Goal: Task Accomplishment & Management: Use online tool/utility

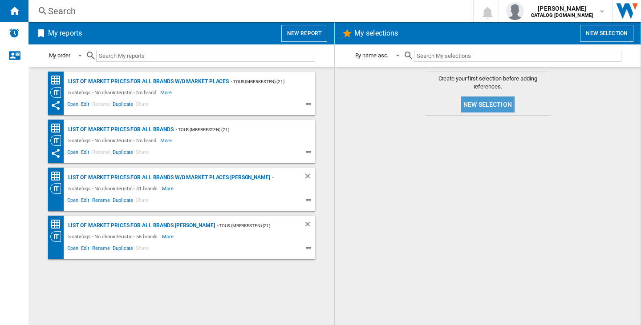
click at [496, 100] on button "New selection" at bounding box center [487, 105] width 54 height 16
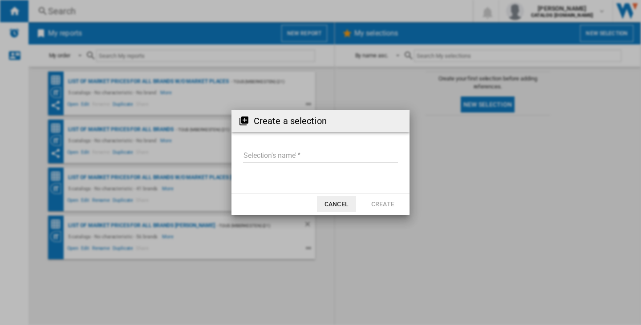
click at [277, 155] on input "Selection's name'" at bounding box center [320, 155] width 155 height 13
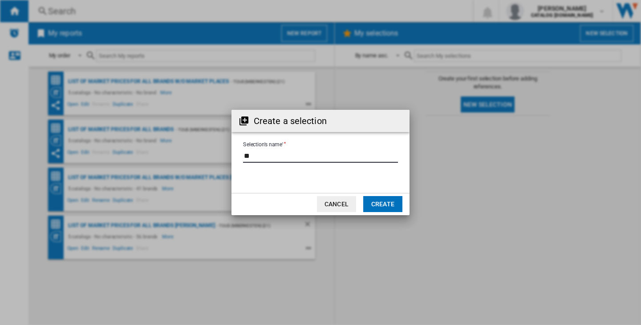
type input "**"
click at [382, 206] on button "Create" at bounding box center [382, 204] width 39 height 16
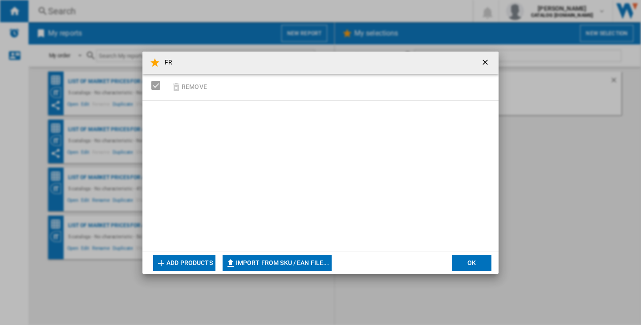
click at [314, 264] on button "Import from SKU / EAN file..." at bounding box center [276, 263] width 109 height 16
type input "**********"
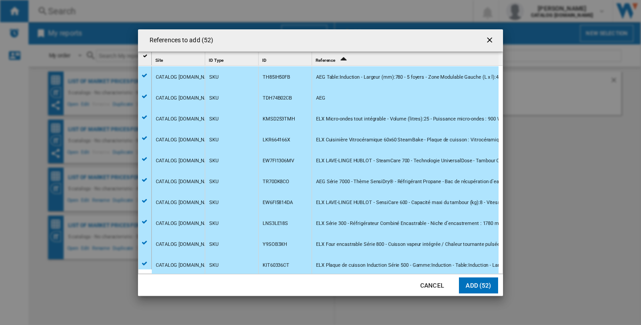
scroll to position [133, 0]
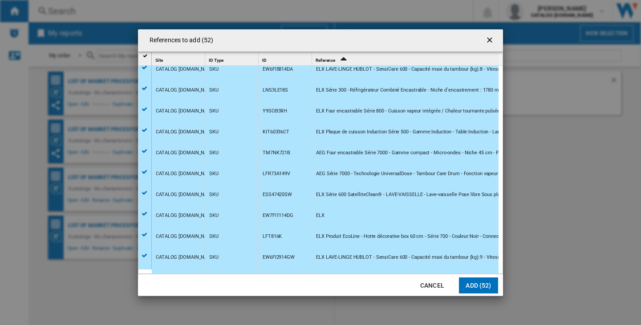
click at [481, 285] on button "Add (52)" at bounding box center [478, 286] width 39 height 16
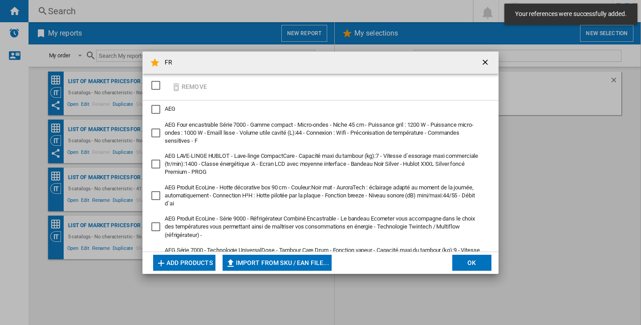
click at [459, 266] on button "OK" at bounding box center [471, 263] width 39 height 16
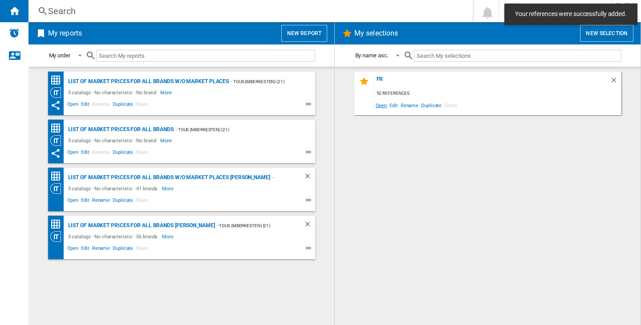
click at [380, 104] on span "Open" at bounding box center [381, 105] width 14 height 12
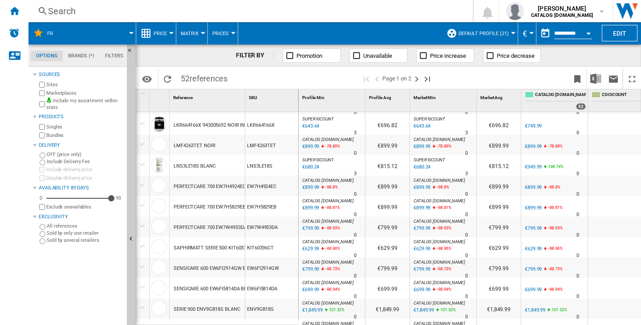
scroll to position [832, 0]
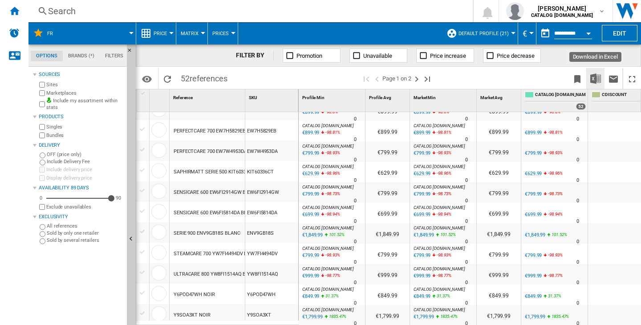
click at [592, 80] on img "Download in Excel" at bounding box center [595, 78] width 11 height 11
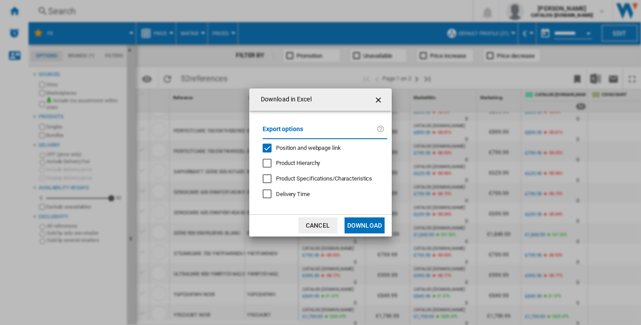
click at [267, 149] on div "Position and webpage link" at bounding box center [266, 148] width 9 height 9
click at [357, 222] on button "Download" at bounding box center [364, 226] width 40 height 16
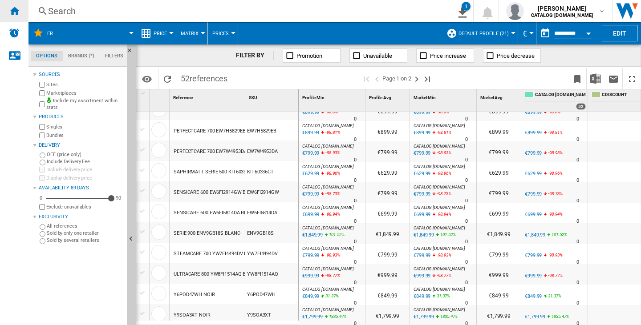
click at [20, 11] on div "Home" at bounding box center [14, 11] width 28 height 22
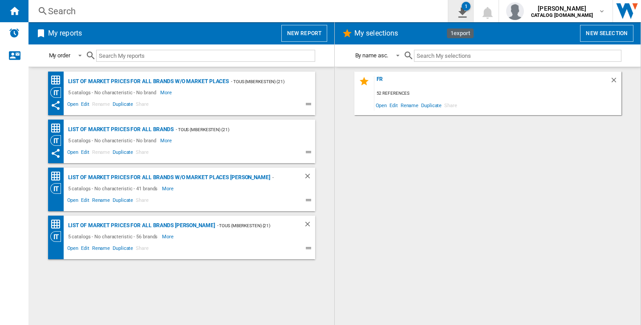
click at [464, 3] on div "1" at bounding box center [465, 6] width 9 height 9
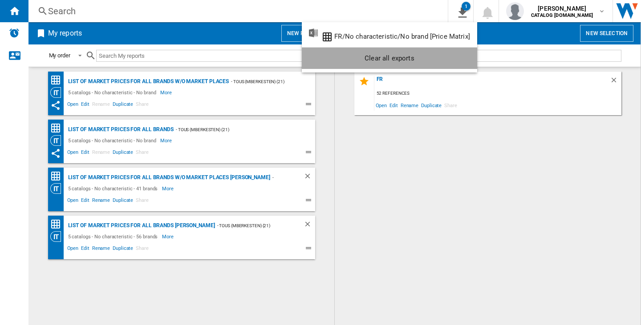
click at [440, 61] on div "Clear all exports" at bounding box center [389, 58] width 161 height 16
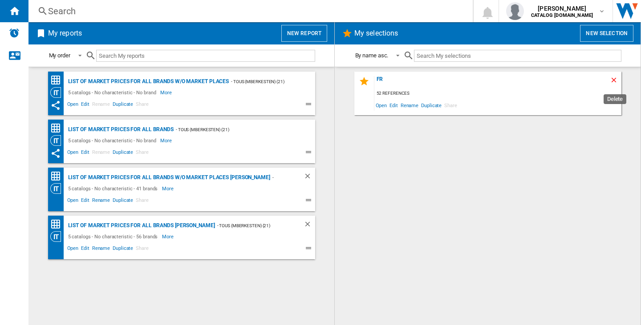
click at [612, 77] on ng-md-icon "Delete" at bounding box center [615, 81] width 11 height 11
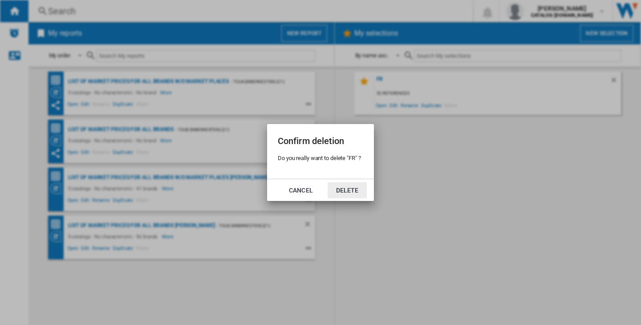
click at [338, 189] on button "Delete" at bounding box center [346, 190] width 39 height 16
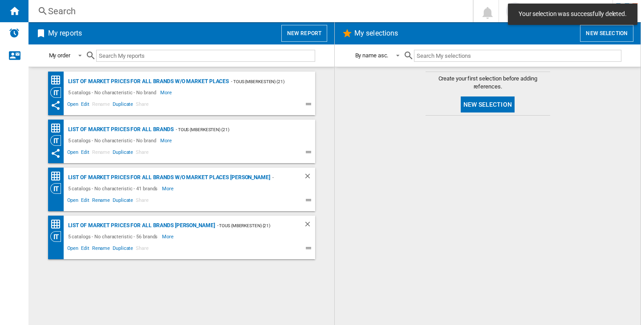
click at [582, 16] on span "Your selection was successfully deleted." at bounding box center [572, 14] width 113 height 9
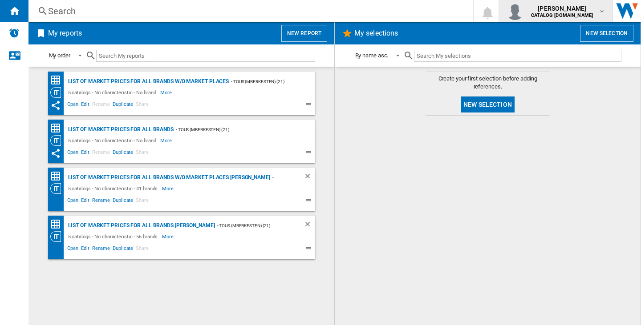
click at [591, 11] on span "[PERSON_NAME]" at bounding box center [562, 8] width 62 height 9
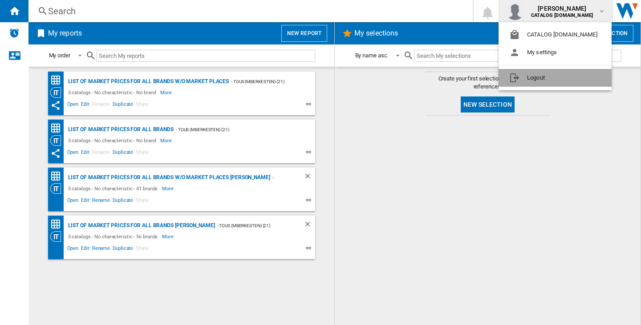
click at [559, 76] on button "Logout" at bounding box center [554, 78] width 113 height 18
